Goal: Transaction & Acquisition: Book appointment/travel/reservation

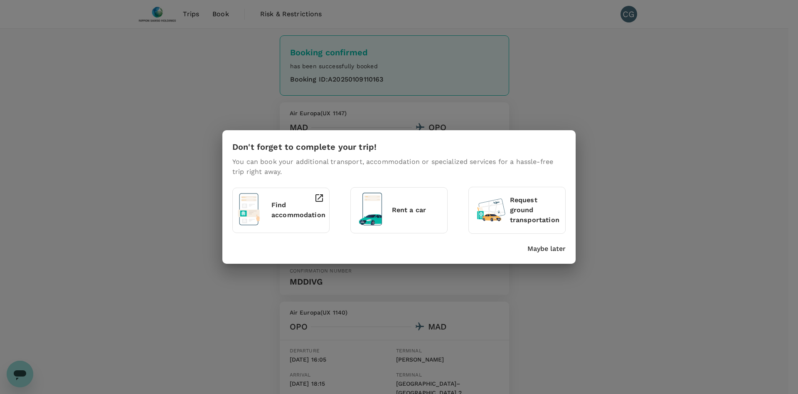
click at [549, 241] on div "Maybe later" at bounding box center [397, 246] width 337 height 13
click at [543, 246] on p "Maybe later" at bounding box center [546, 249] width 38 height 10
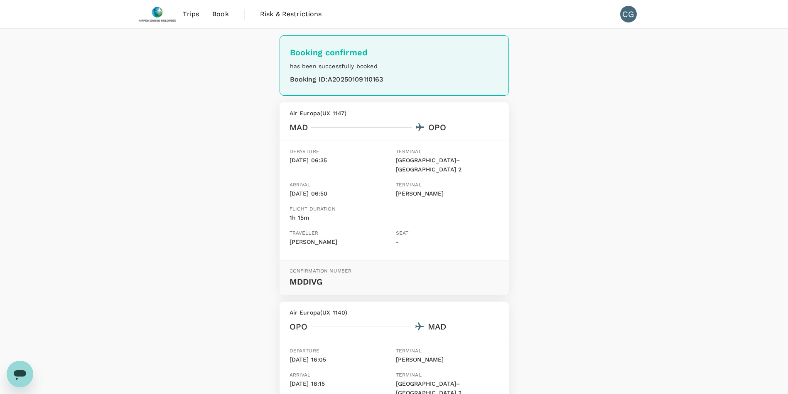
click at [195, 15] on span "Trips" at bounding box center [191, 14] width 16 height 10
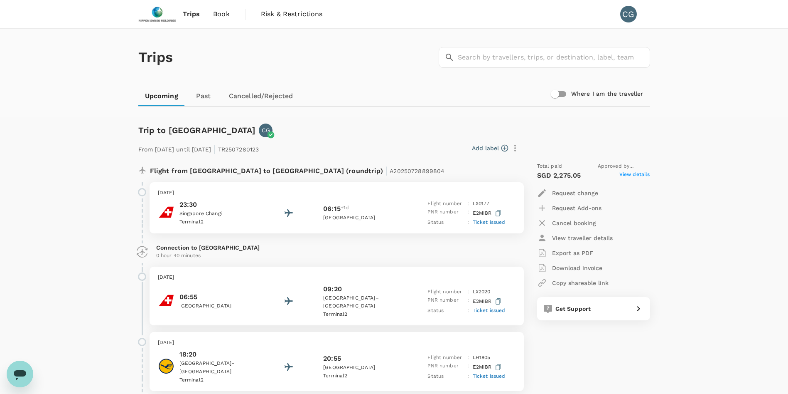
click at [194, 11] on span "Trips" at bounding box center [191, 14] width 17 height 10
click at [219, 9] on span "Book" at bounding box center [221, 14] width 17 height 10
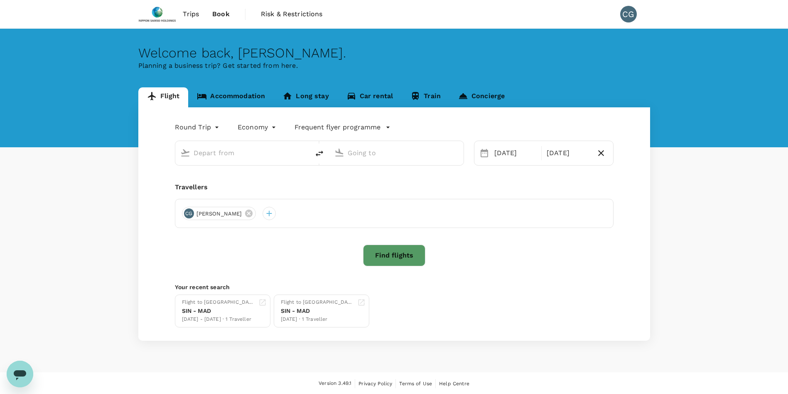
type input "[GEOGRAPHIC_DATA]–[PERSON_NAME] (MAD)"
type input "Asturias (OVD)"
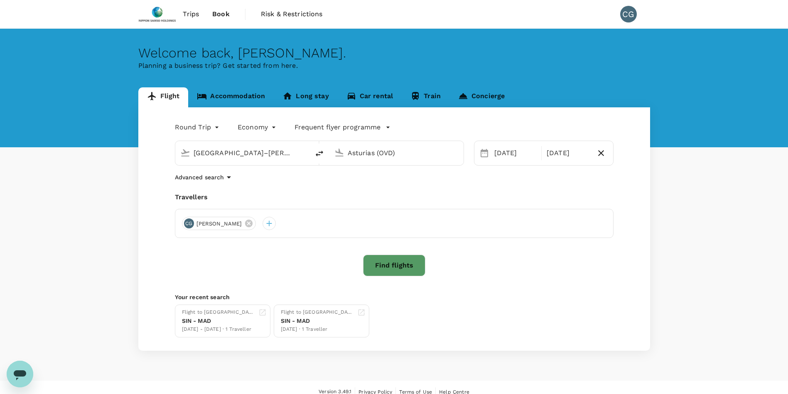
click at [382, 265] on button "Find flights" at bounding box center [394, 265] width 62 height 22
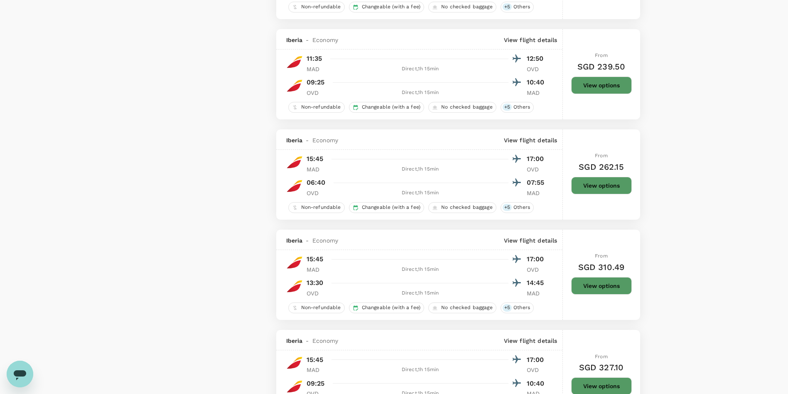
scroll to position [873, 0]
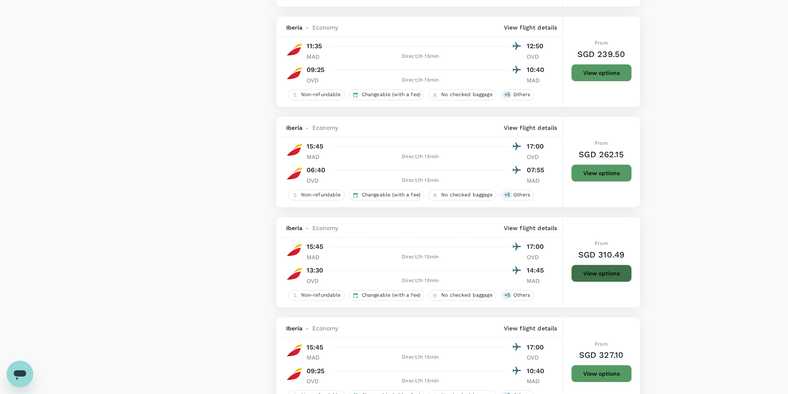
click at [585, 267] on button "View options" at bounding box center [602, 272] width 61 height 17
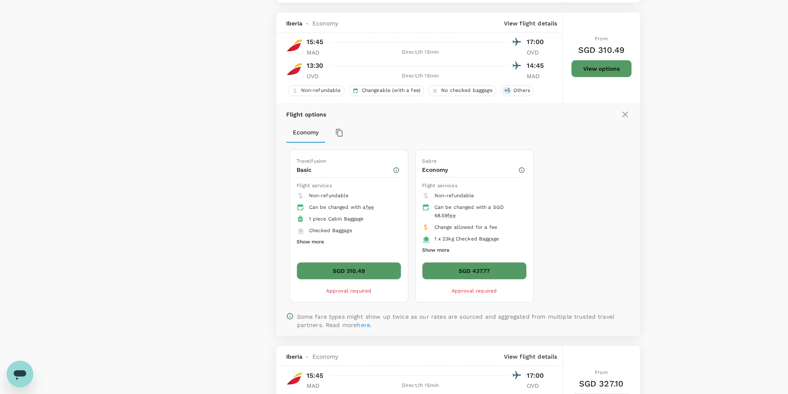
scroll to position [1090, 0]
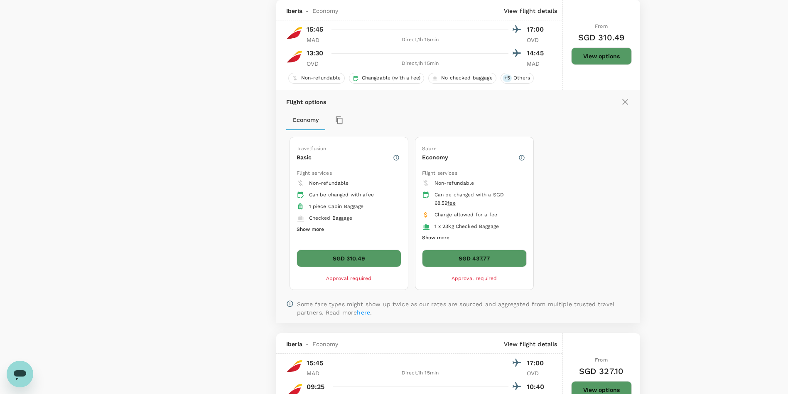
click at [382, 257] on button "SGD 310.49" at bounding box center [349, 257] width 105 height 17
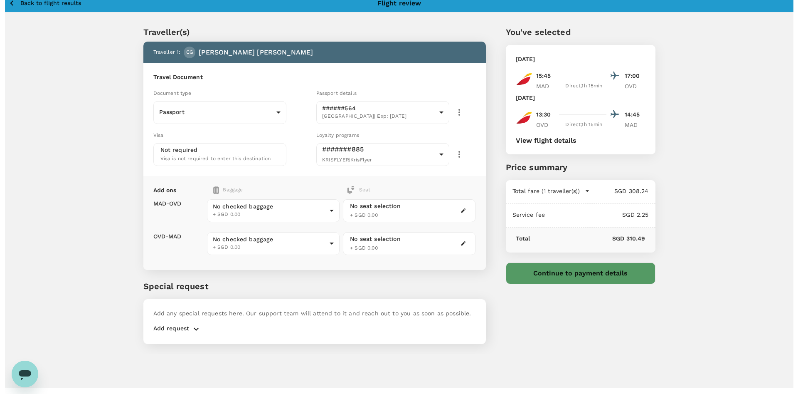
scroll to position [22, 0]
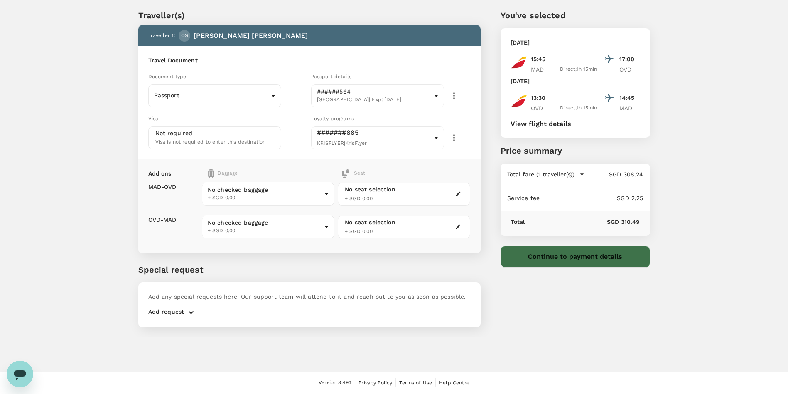
click at [553, 258] on button "Continue to payment details" at bounding box center [576, 257] width 150 height 22
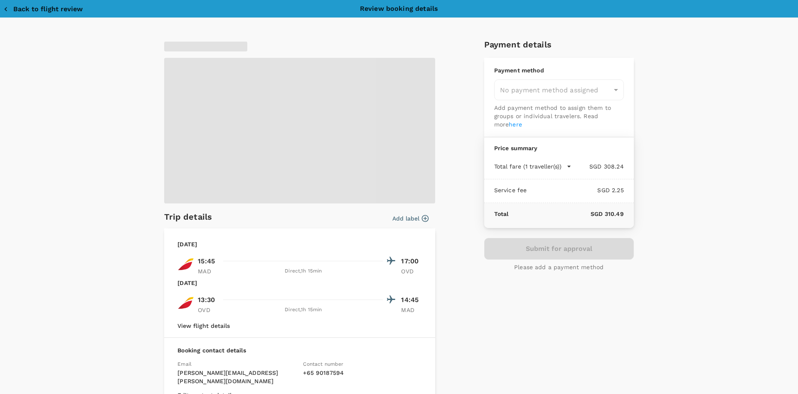
type input "9da82385-ea03-4e8d-b270-32b986f0971a"
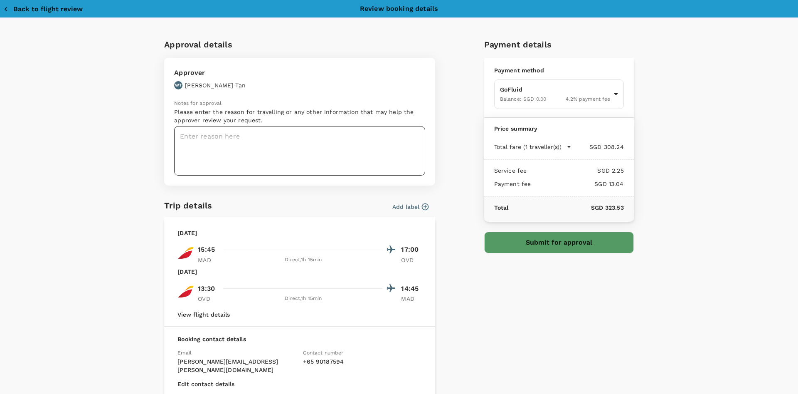
click at [239, 154] on textarea at bounding box center [299, 150] width 251 height 49
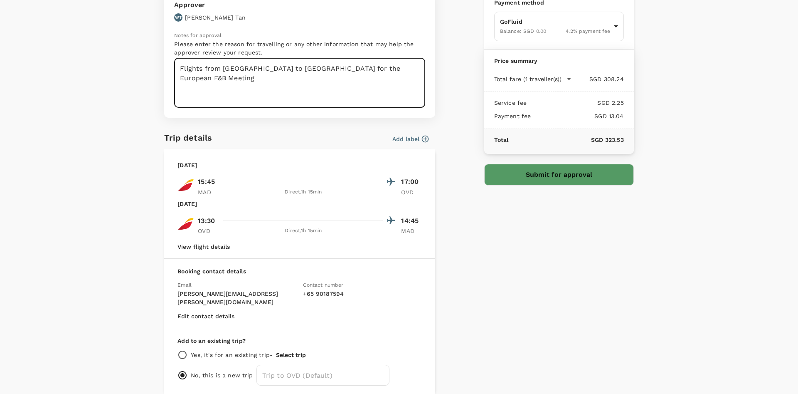
scroll to position [97, 0]
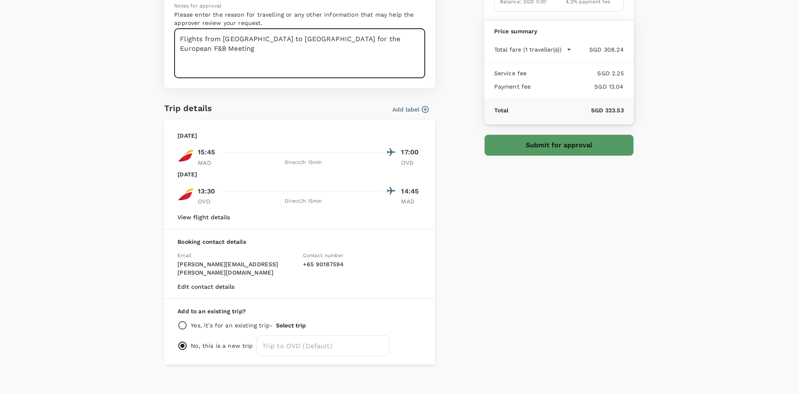
type textarea "Flights from [GEOGRAPHIC_DATA] to [GEOGRAPHIC_DATA] for the European F&B Meeting"
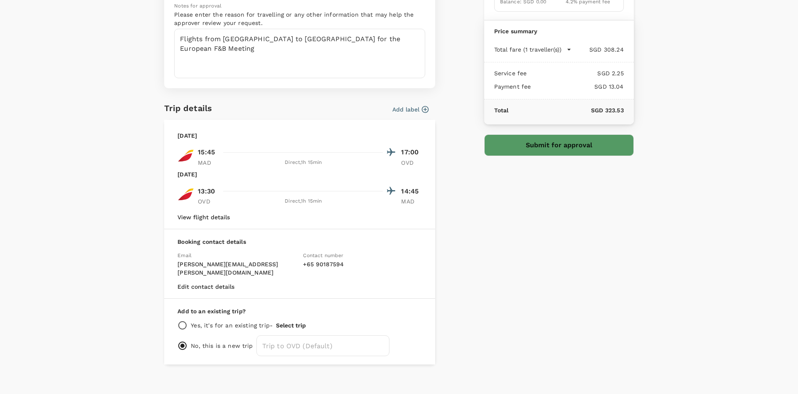
click at [239, 321] on p "Yes, it's for an existing trip -" at bounding box center [232, 325] width 82 height 8
click at [178, 320] on input "radio" at bounding box center [182, 325] width 10 height 10
radio input "true"
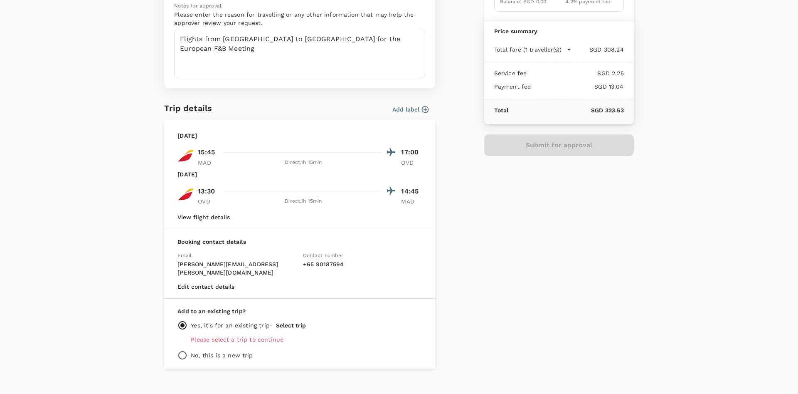
click at [248, 335] on p "Please select a trip to continue" at bounding box center [306, 339] width 231 height 8
click at [178, 350] on input "radio" at bounding box center [182, 355] width 10 height 10
radio input "true"
radio input "false"
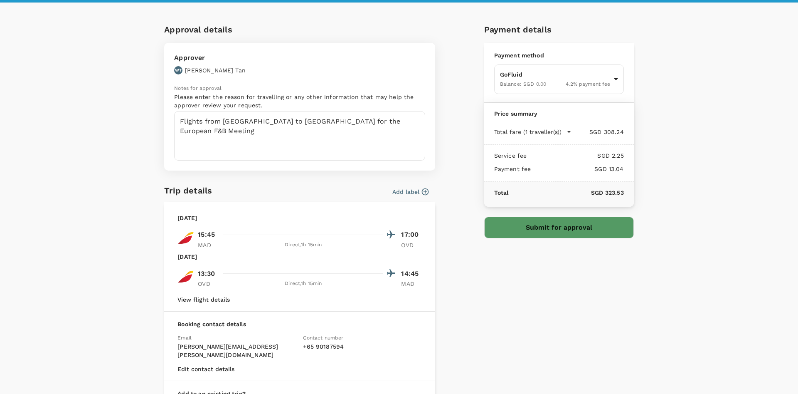
scroll to position [0, 0]
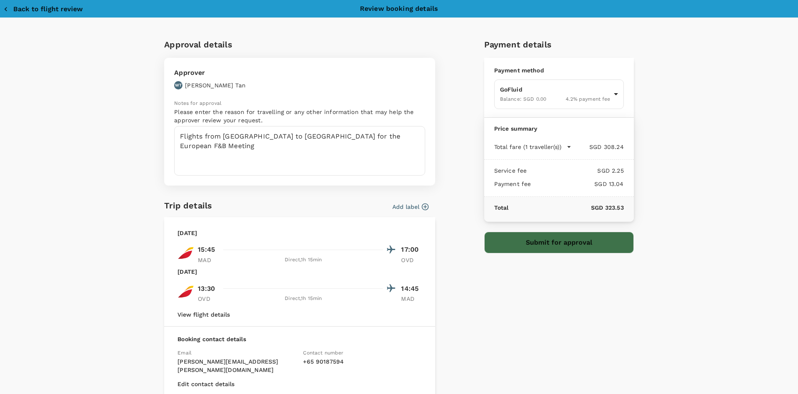
click at [542, 243] on button "Submit for approval" at bounding box center [559, 243] width 150 height 22
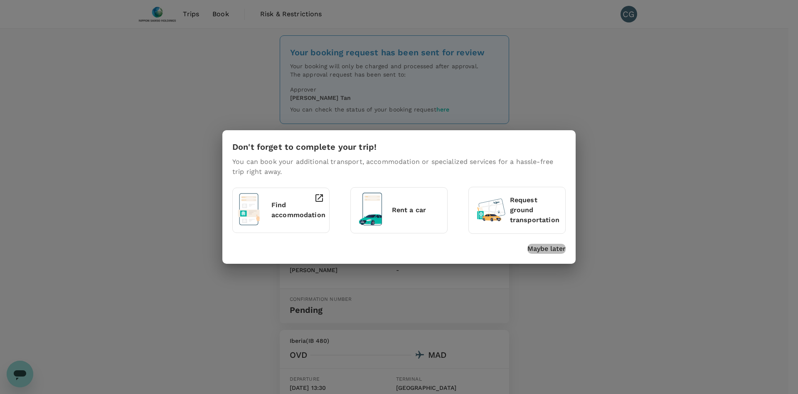
click at [550, 252] on p "Maybe later" at bounding box center [546, 249] width 38 height 10
